Goal: Task Accomplishment & Management: Manage account settings

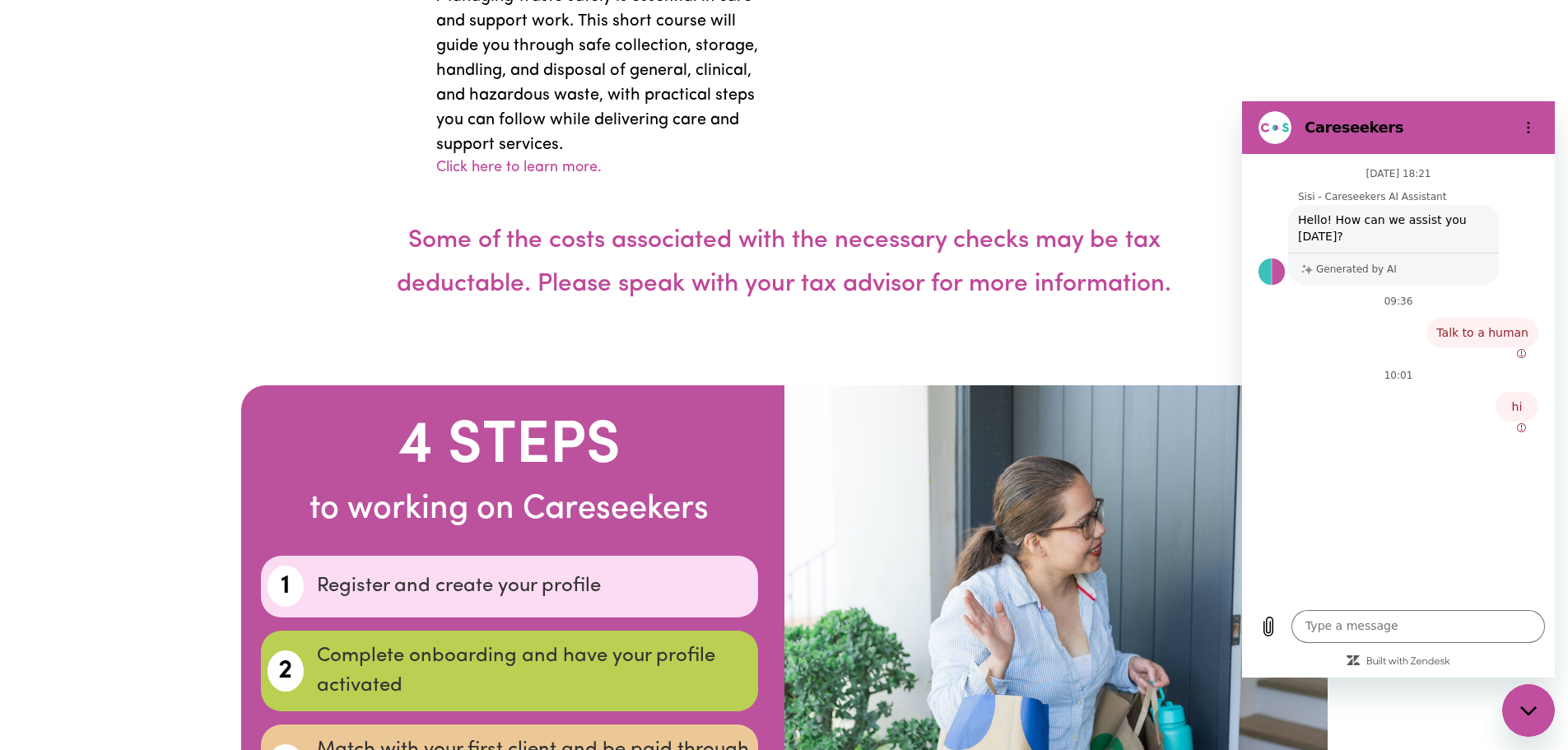
scroll to position [5103, 0]
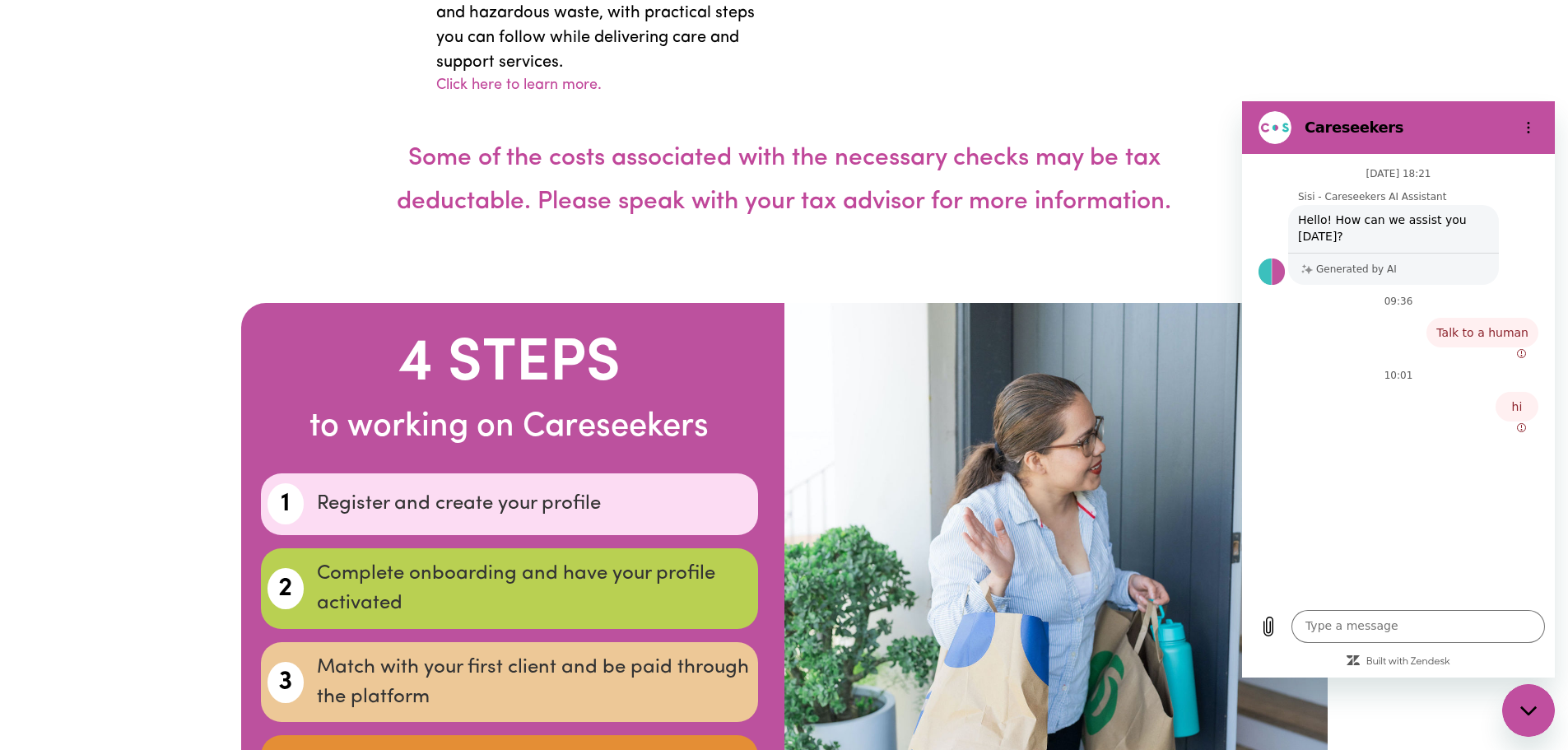
click at [1514, 710] on div "Close messaging window" at bounding box center [1527, 709] width 49 height 49
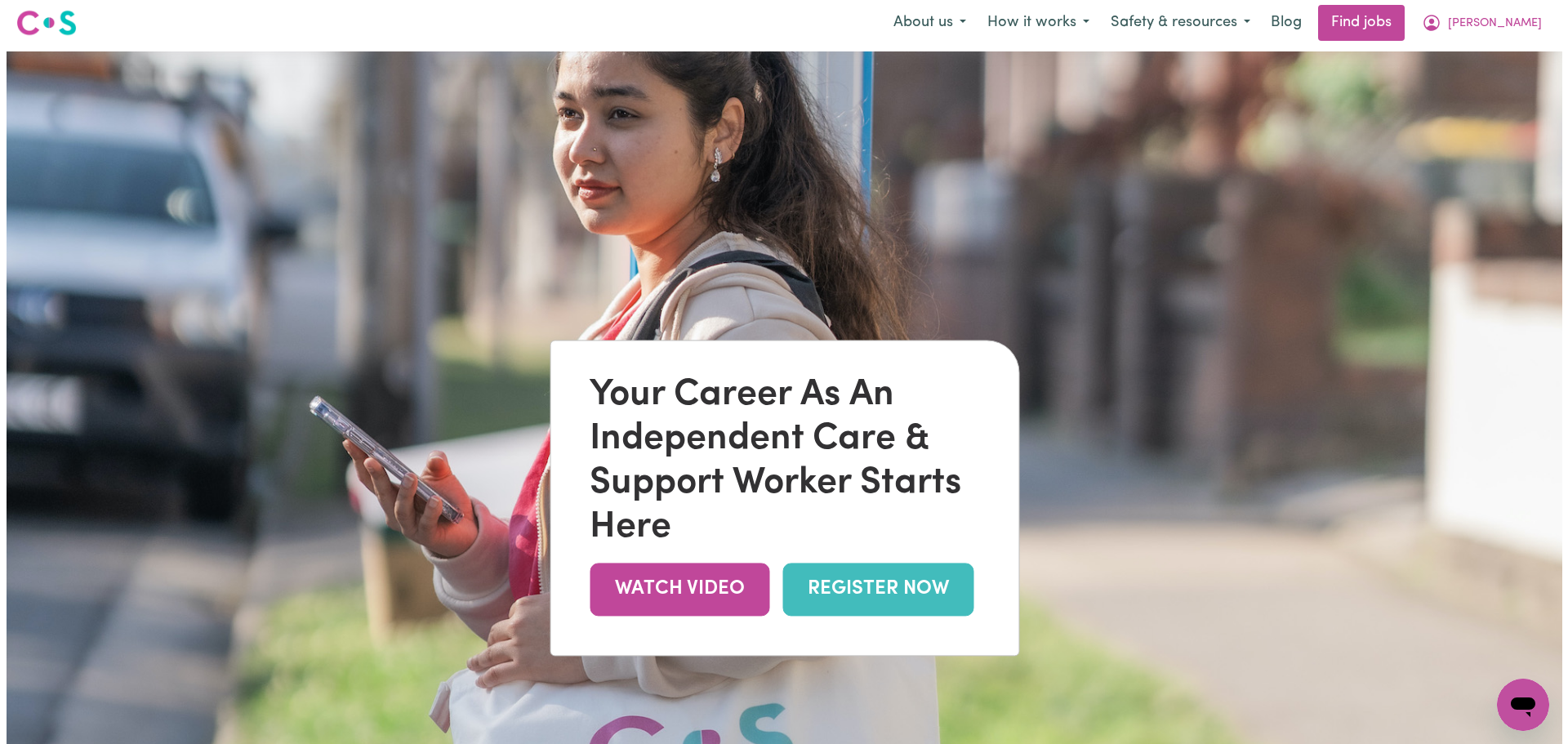
scroll to position [0, 0]
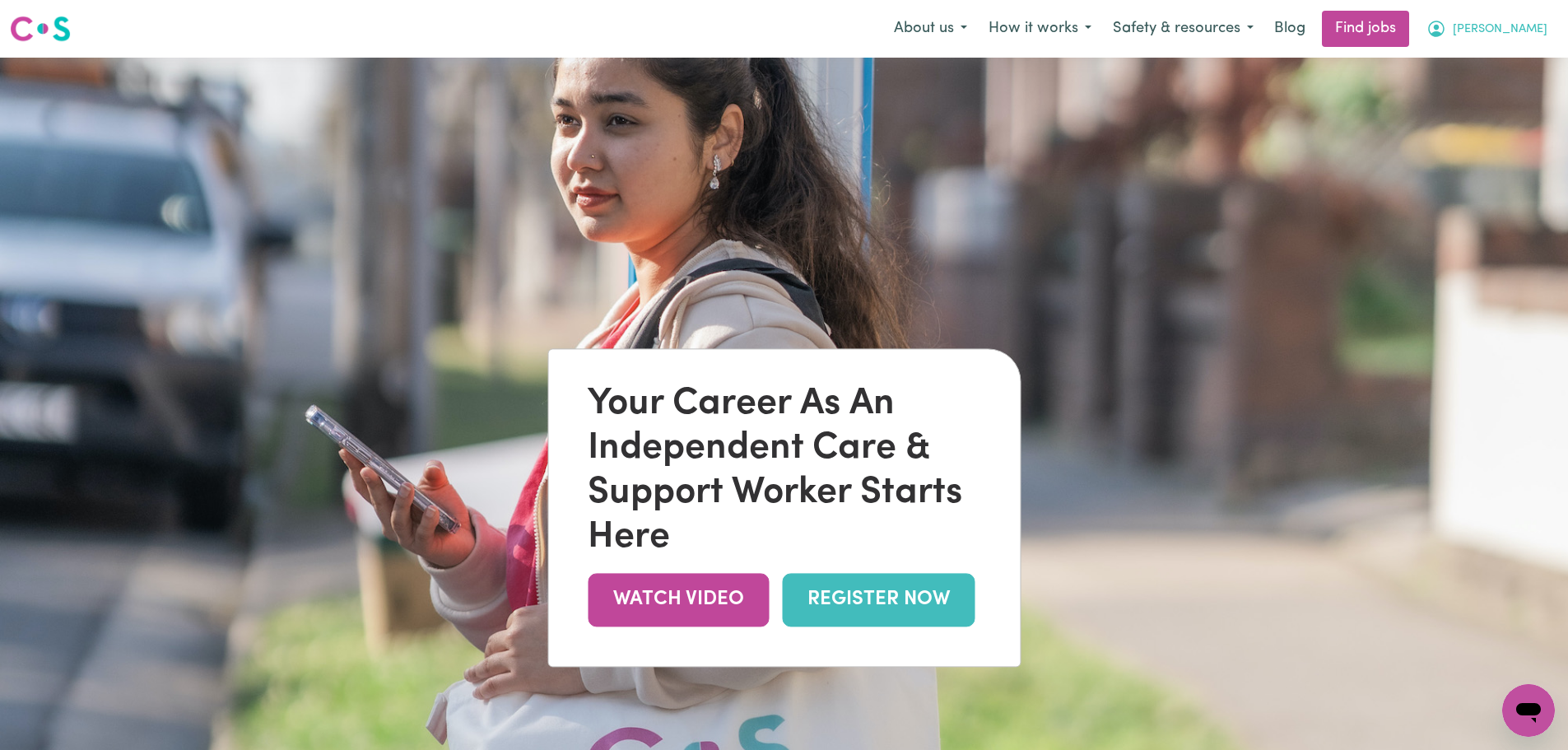
click at [1510, 36] on span "[PERSON_NAME]" at bounding box center [1500, 29] width 95 height 18
click at [1478, 60] on link "My Account" at bounding box center [1491, 64] width 130 height 31
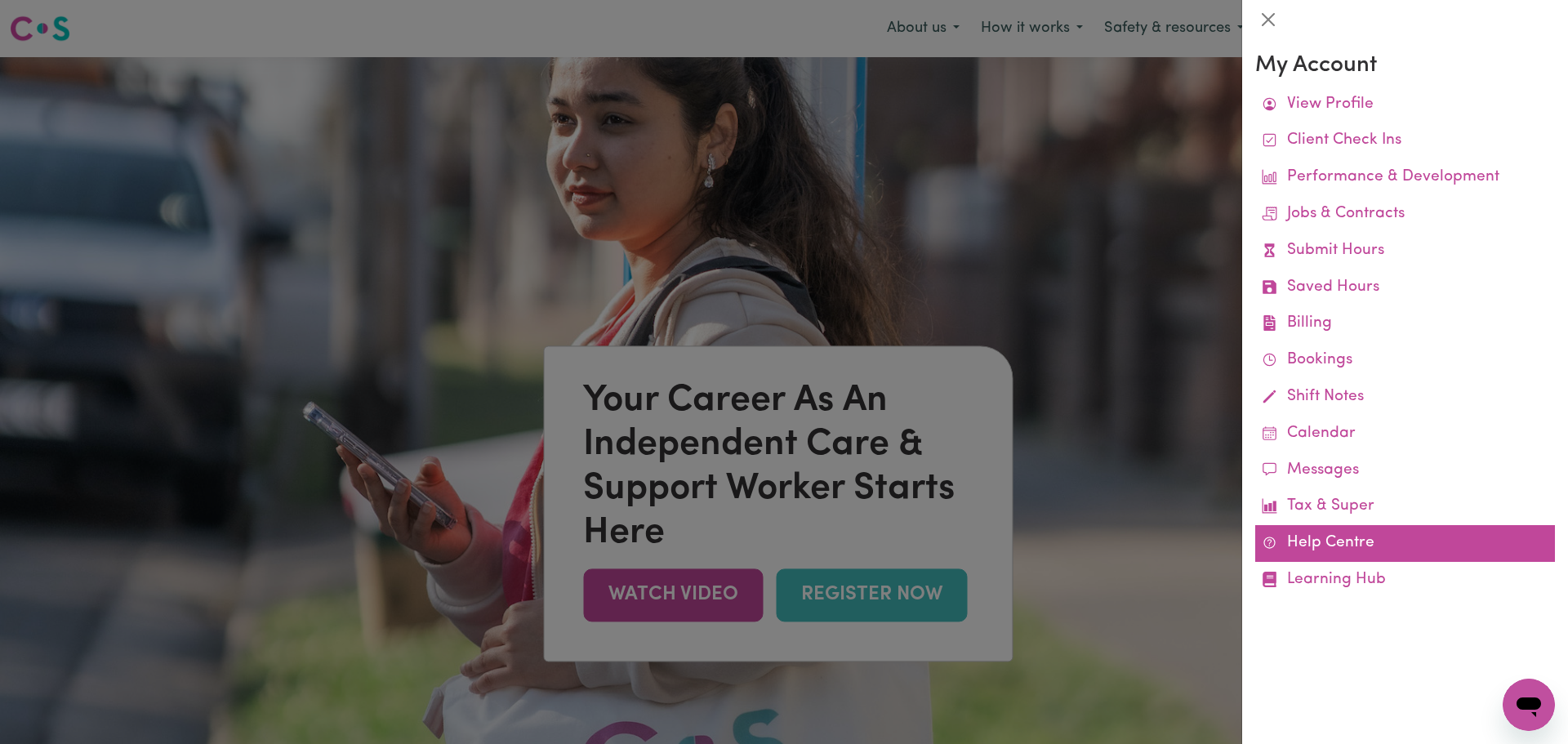
click at [1380, 552] on link "Help Centre" at bounding box center [1405, 543] width 299 height 37
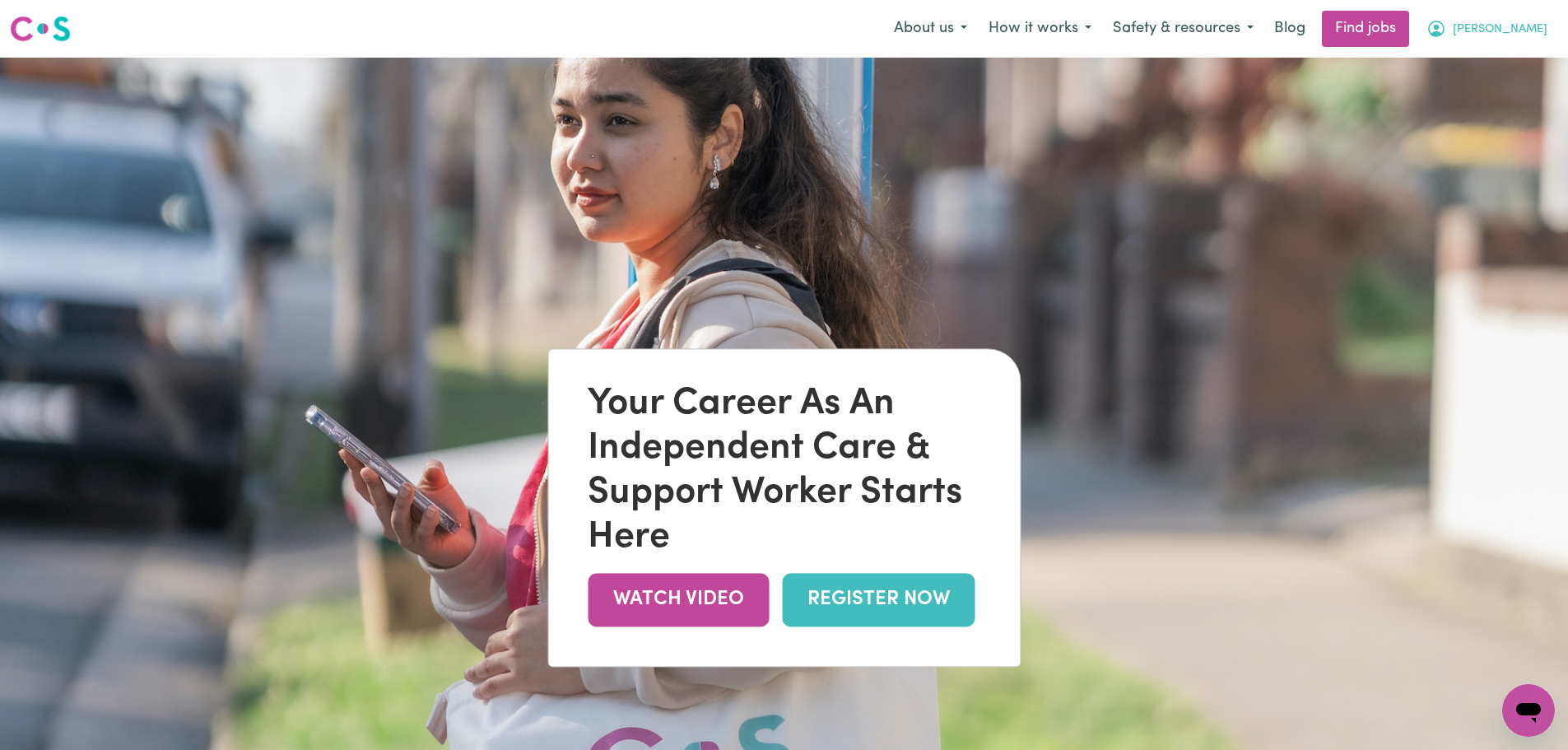
click at [1517, 18] on button "[PERSON_NAME]" at bounding box center [1486, 28] width 142 height 34
click at [1506, 65] on link "My Account" at bounding box center [1491, 64] width 130 height 31
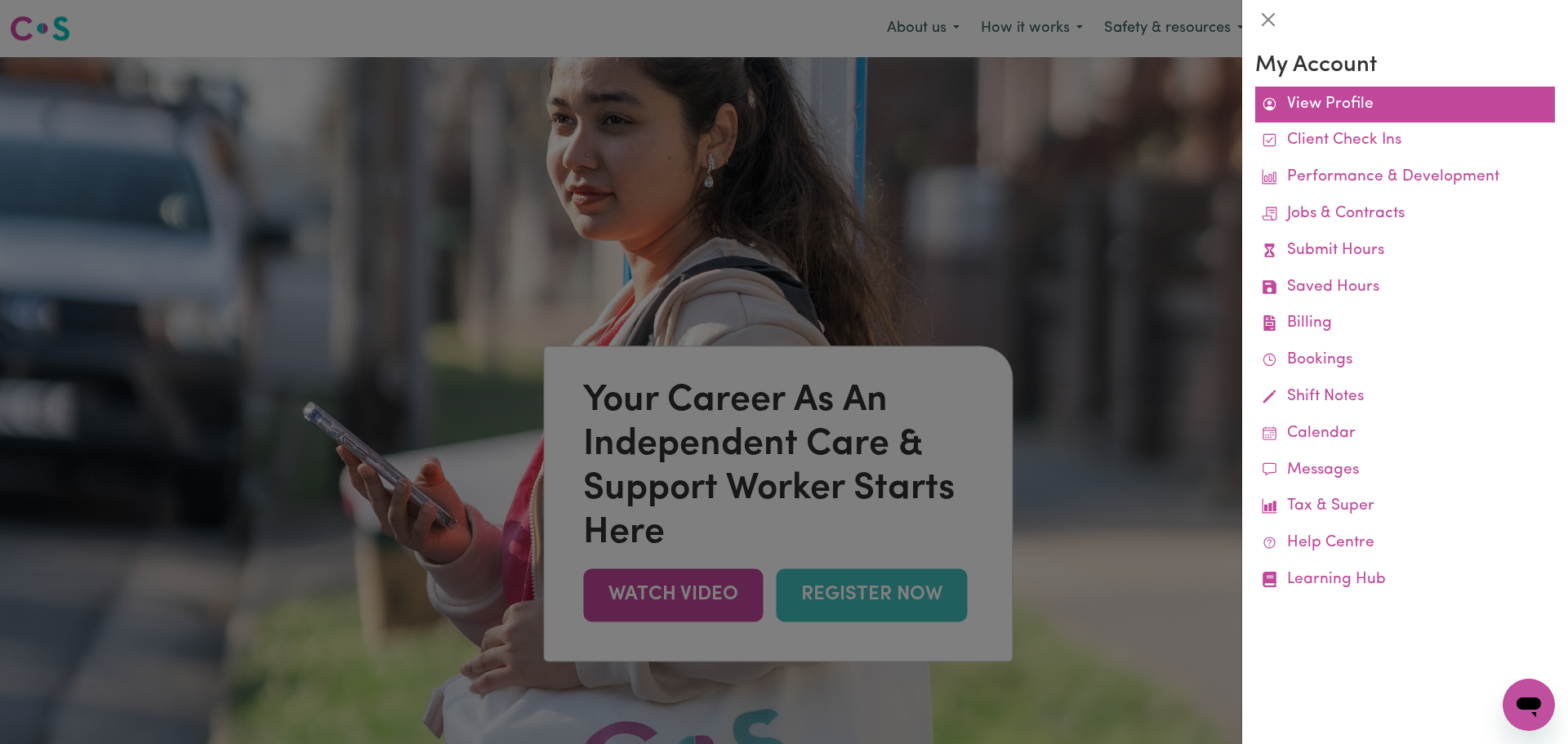
click at [1364, 97] on link "View Profile" at bounding box center [1405, 104] width 299 height 37
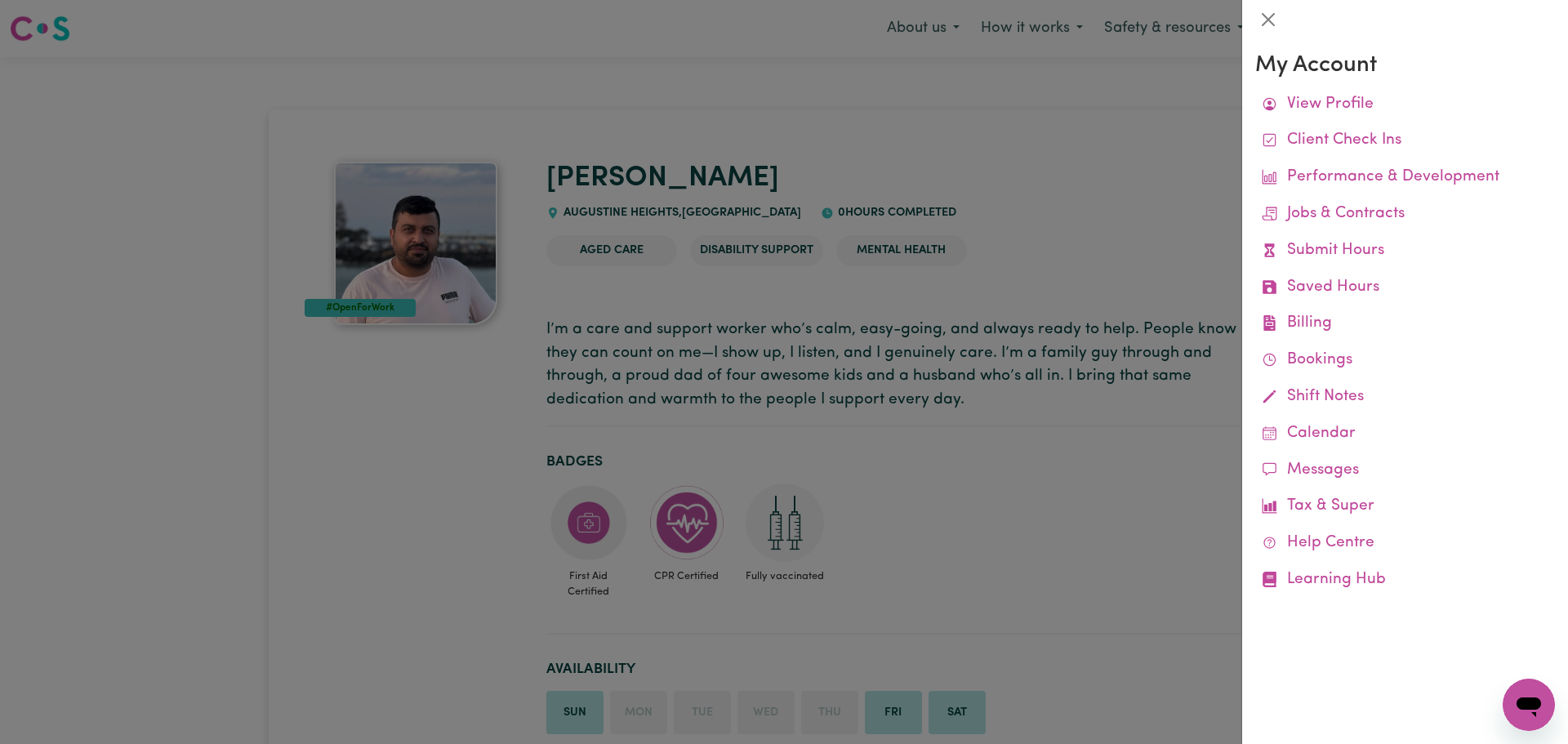
click at [1073, 185] on div at bounding box center [784, 372] width 1568 height 744
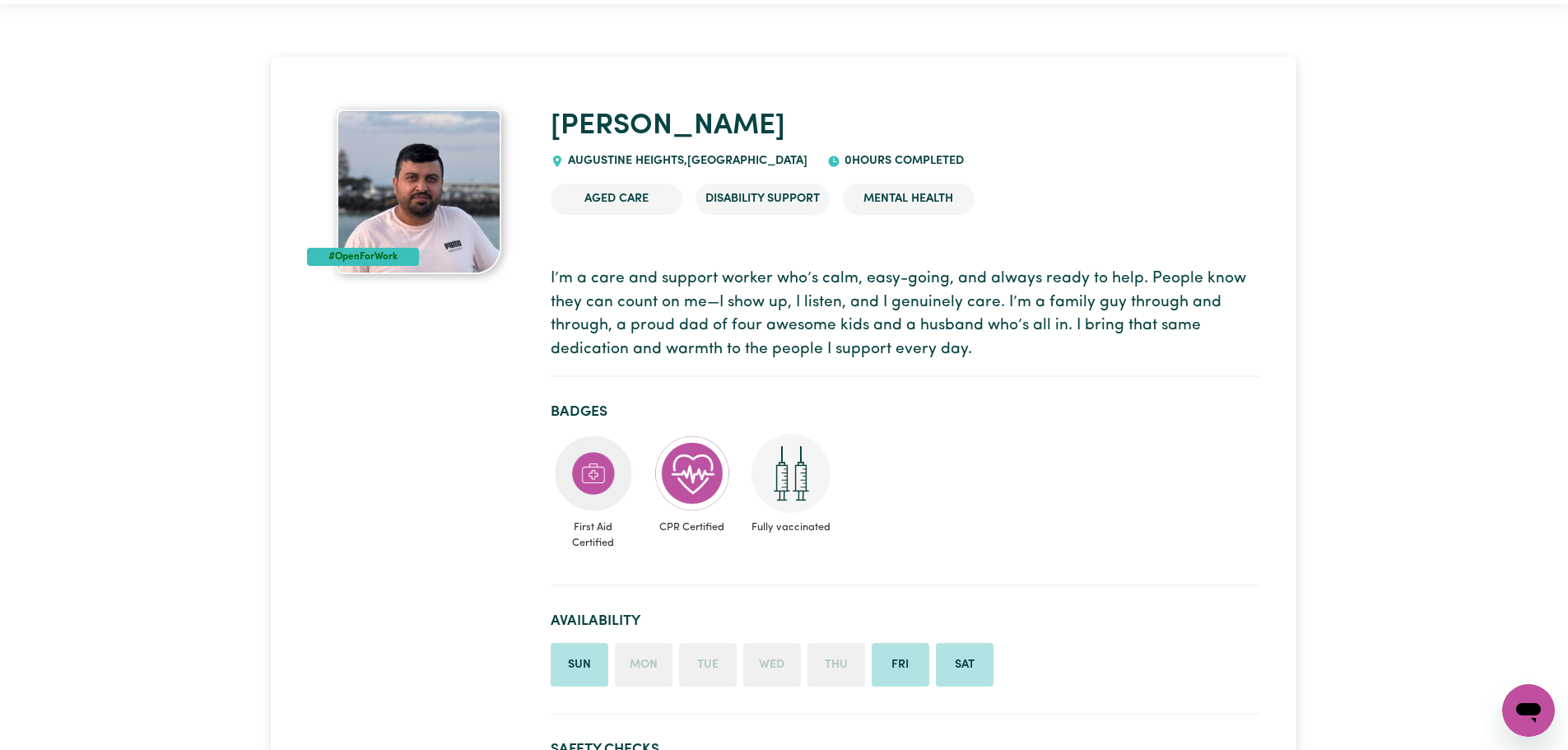
scroll to position [82, 0]
